Goal: Find specific page/section: Find specific page/section

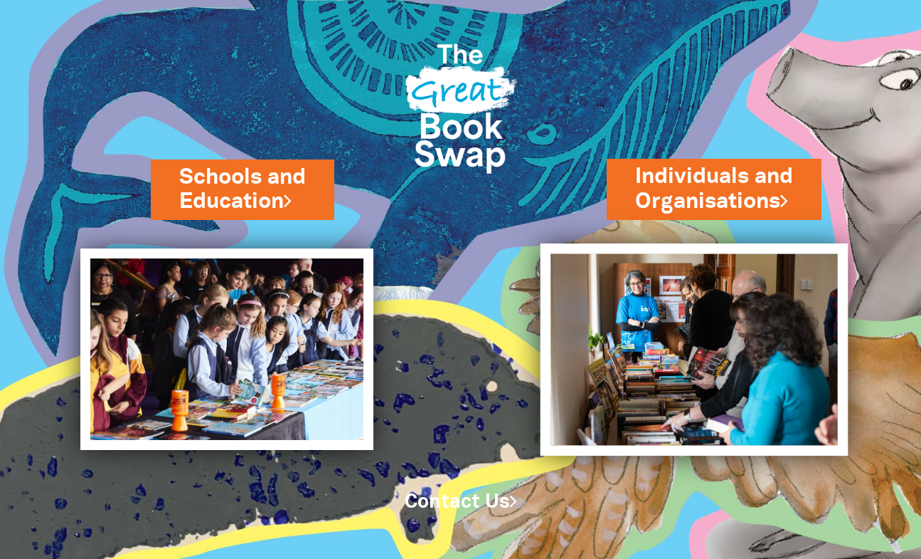
click at [709, 293] on img at bounding box center [695, 349] width 308 height 212
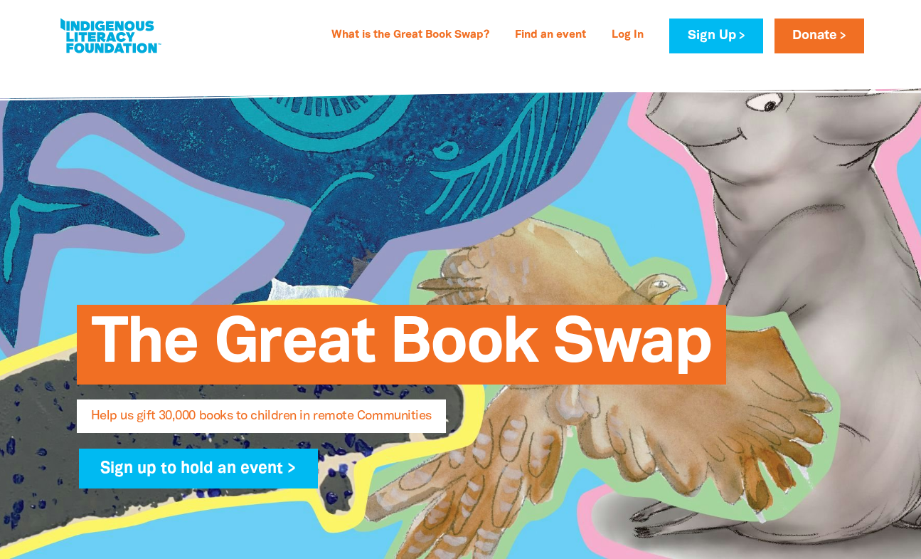
select select "AU"
click at [542, 36] on link "Find an event" at bounding box center [551, 35] width 88 height 23
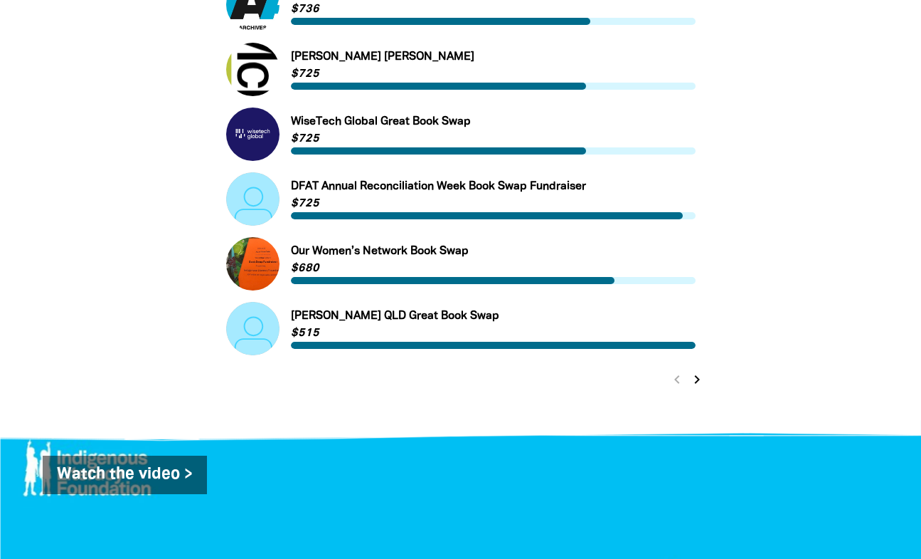
scroll to position [631, 0]
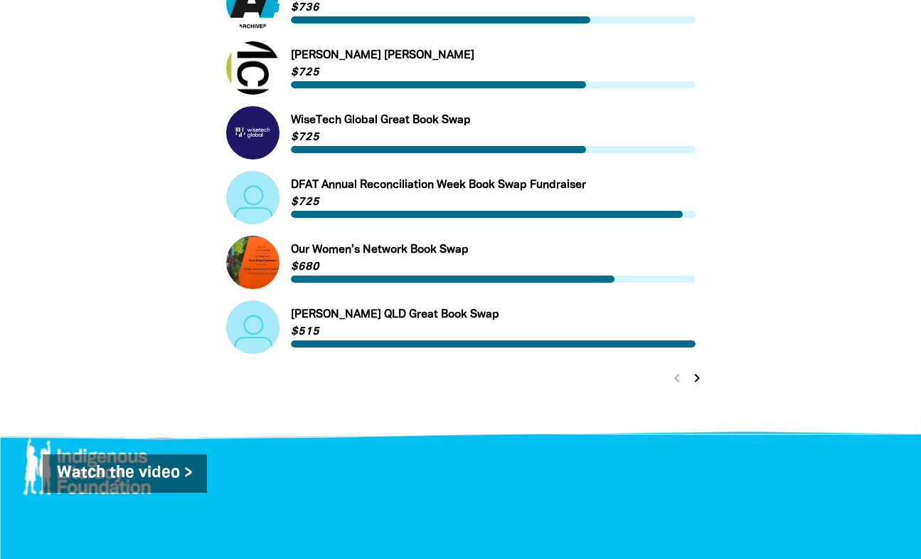
click at [420, 252] on link "Link to Our Women’s Network Book Swap" at bounding box center [461, 262] width 470 height 53
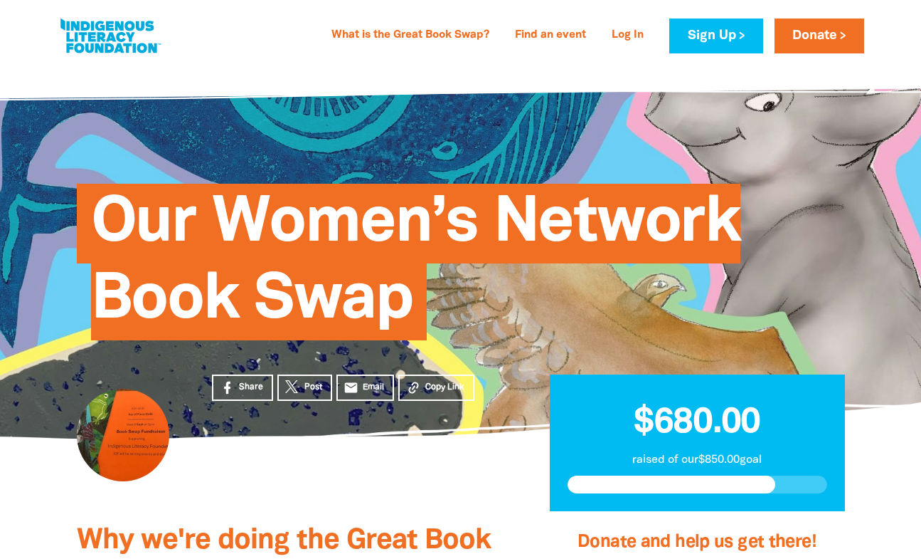
click at [420, 252] on span "Our Women’s Network Book Swap" at bounding box center [416, 267] width 650 height 146
